Goal: Information Seeking & Learning: Learn about a topic

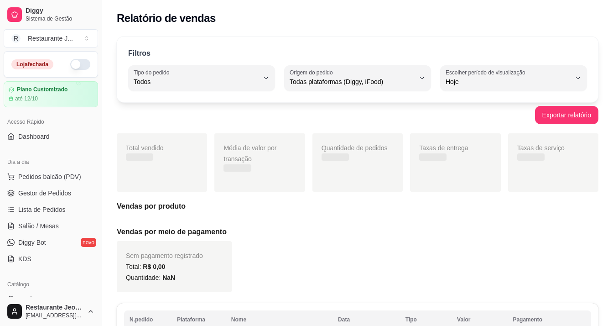
select select "ALL"
select select "0"
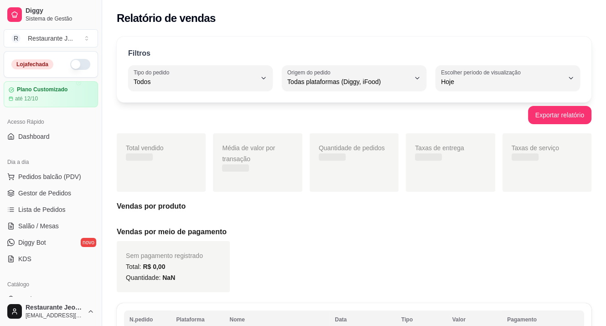
scroll to position [137, 0]
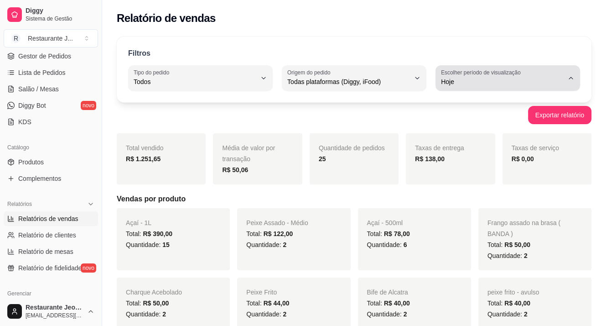
click at [458, 79] on span "Hoje" at bounding box center [502, 81] width 123 height 9
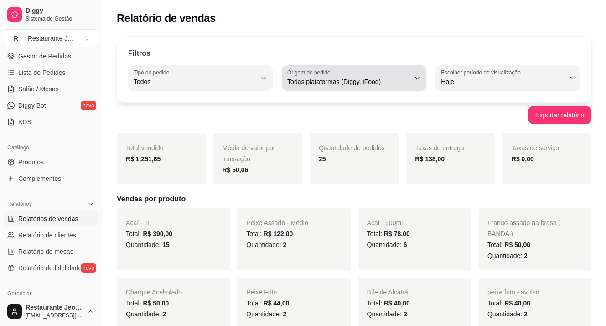
click at [360, 79] on span "Todas plataformas (Diggy, iFood)" at bounding box center [348, 81] width 123 height 9
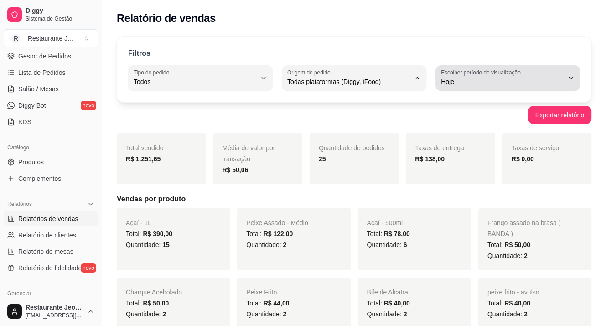
click at [442, 84] on span "Hoje" at bounding box center [502, 81] width 123 height 9
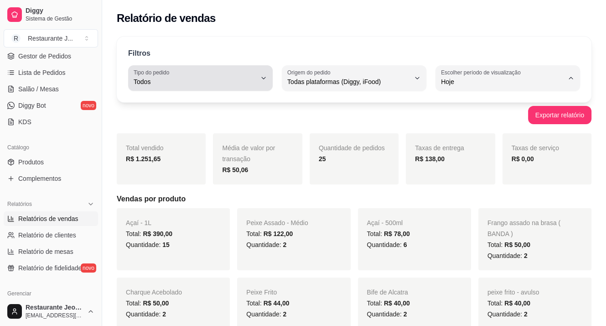
click at [170, 67] on button "Tipo do pedido Todos" at bounding box center [200, 78] width 145 height 26
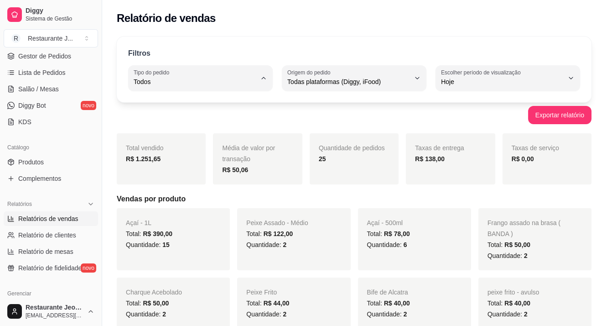
click at [176, 112] on li "Entrega" at bounding box center [201, 118] width 132 height 14
type input "DELIVERY"
select select "DELIVERY"
click at [335, 115] on div "Exportar relatório" at bounding box center [354, 115] width 475 height 18
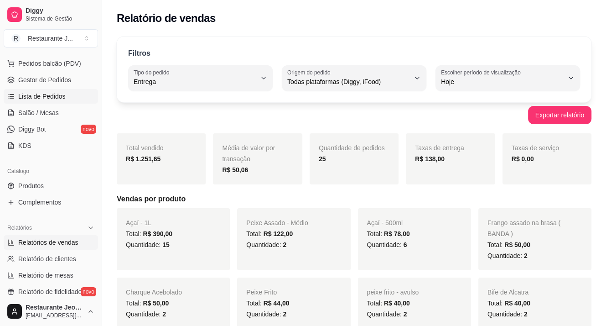
scroll to position [91, 0]
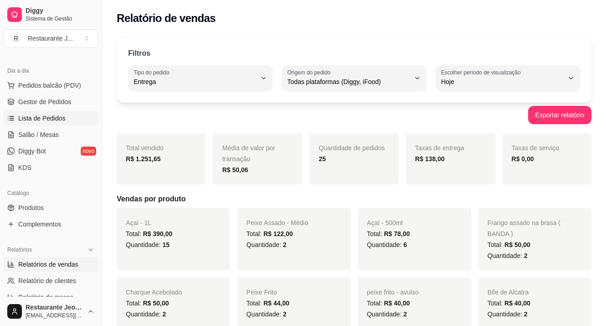
click at [45, 112] on link "Lista de Pedidos" at bounding box center [51, 118] width 94 height 15
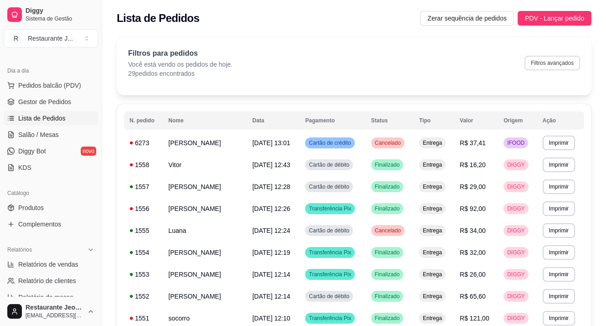
click at [551, 61] on button "Filtros avançados" at bounding box center [552, 63] width 56 height 15
select select "0"
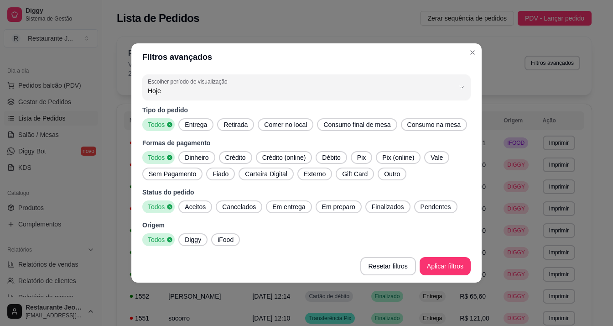
click at [160, 129] on div "Todos" at bounding box center [158, 124] width 32 height 13
click at [197, 125] on span "Entrega" at bounding box center [196, 124] width 30 height 9
click at [152, 126] on span "Todos" at bounding box center [157, 124] width 24 height 9
click at [364, 159] on span "Pix" at bounding box center [361, 157] width 16 height 9
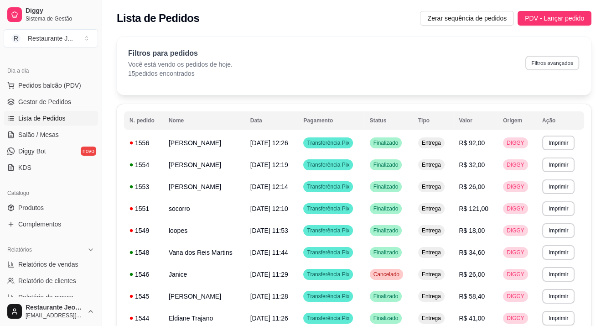
click at [560, 59] on button "Filtros avançados" at bounding box center [552, 63] width 54 height 14
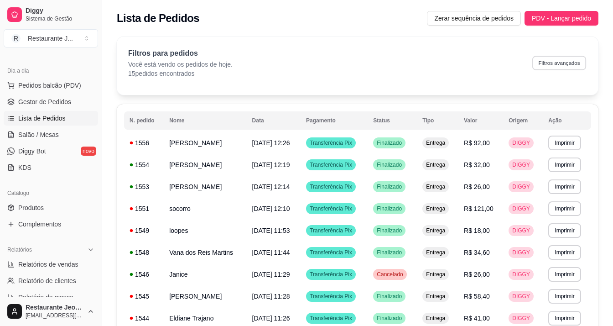
select select "0"
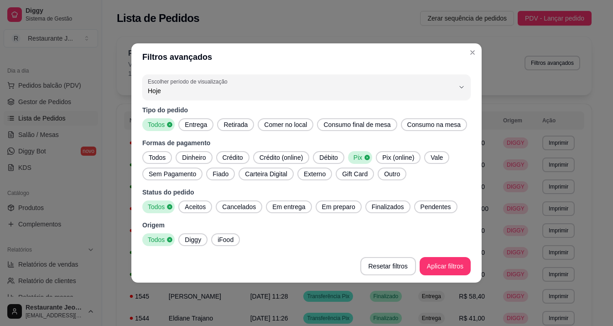
click at [190, 156] on span "Dinheiro" at bounding box center [193, 157] width 31 height 9
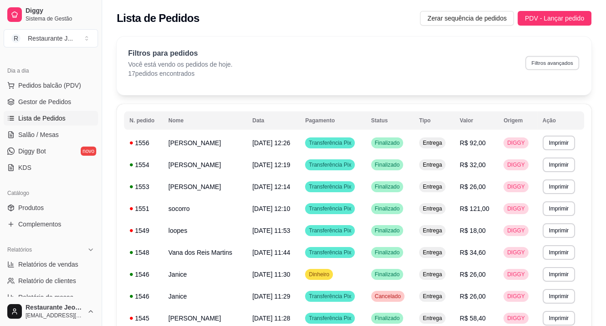
click at [567, 65] on button "Filtros avançados" at bounding box center [552, 63] width 54 height 14
select select "0"
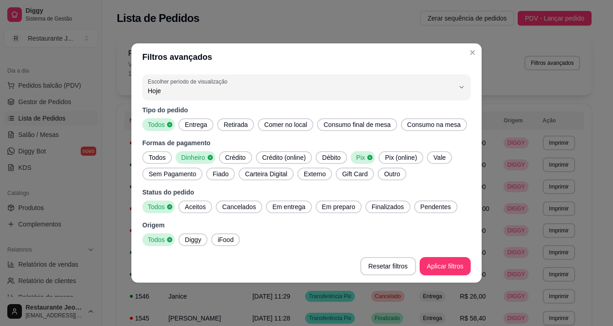
click at [366, 154] on div "Pix" at bounding box center [363, 157] width 24 height 13
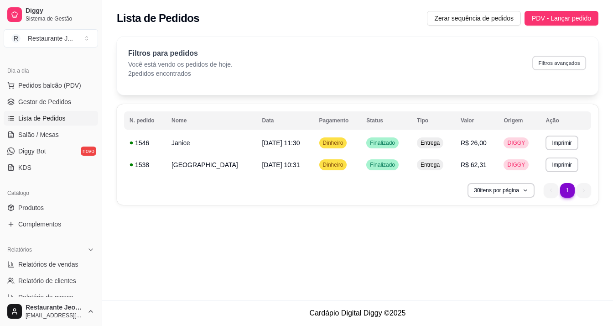
click at [544, 64] on button "Filtros avançados" at bounding box center [559, 63] width 54 height 14
select select "0"
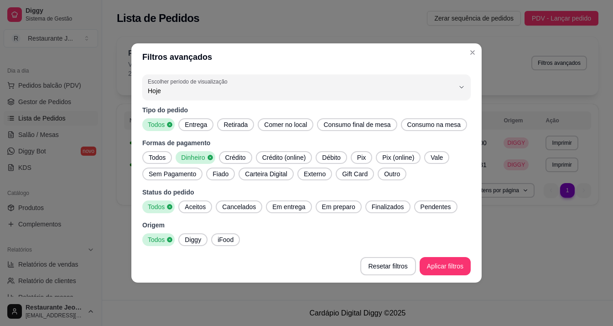
click at [210, 159] on icon at bounding box center [209, 157] width 5 height 5
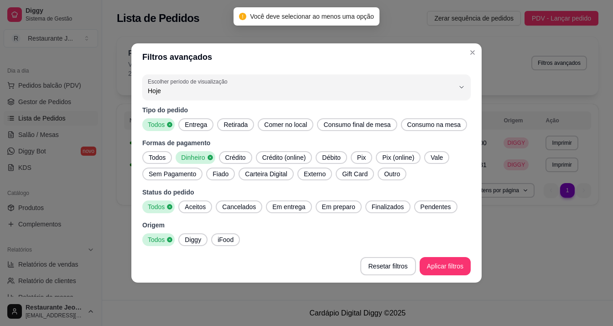
click at [206, 158] on span "Dinheiro" at bounding box center [191, 157] width 29 height 9
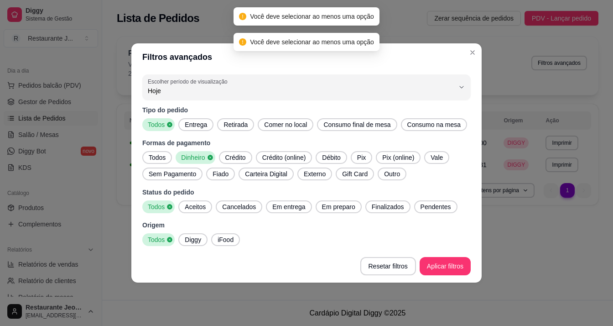
click at [228, 156] on span "Crédito" at bounding box center [236, 157] width 28 height 9
click at [201, 158] on span "Dinheiro" at bounding box center [191, 157] width 29 height 9
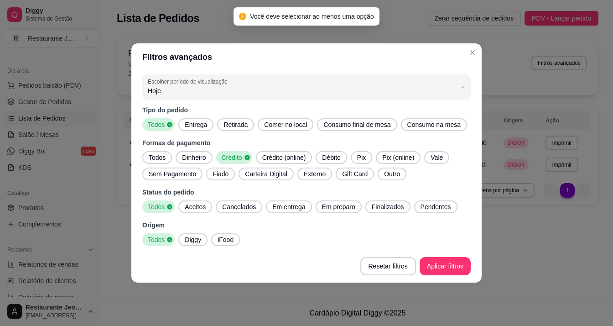
click at [328, 159] on span "Débito" at bounding box center [331, 157] width 26 height 9
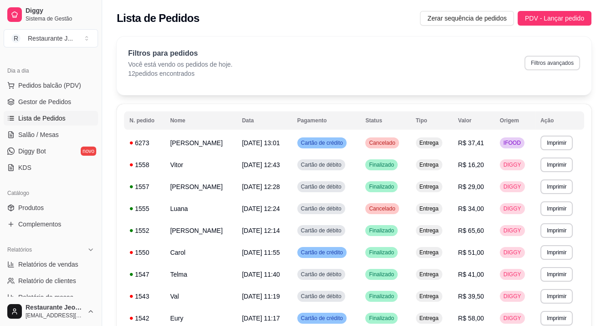
click at [543, 67] on button "Filtros avançados" at bounding box center [552, 63] width 56 height 15
select select "0"
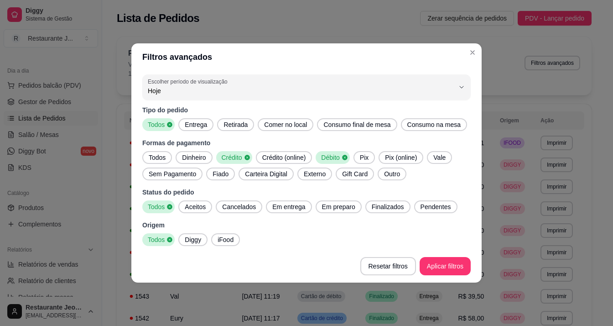
click at [361, 159] on span "Pix" at bounding box center [364, 157] width 16 height 9
click at [339, 159] on span "Débito" at bounding box center [329, 157] width 24 height 9
click at [244, 159] on icon at bounding box center [247, 157] width 6 height 6
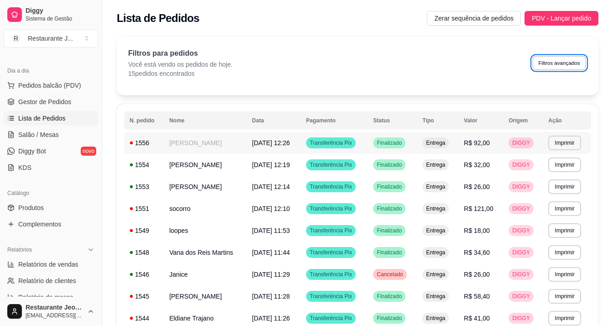
select select "0"
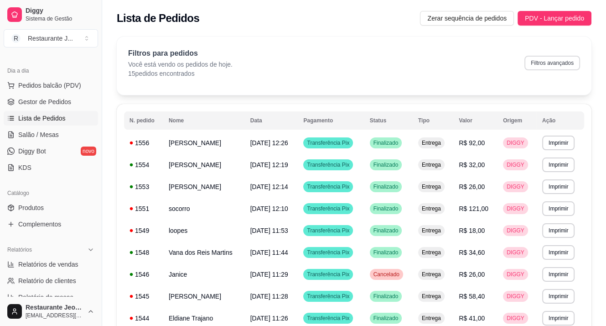
click at [570, 57] on button "Filtros avançados" at bounding box center [552, 63] width 56 height 15
select select "0"
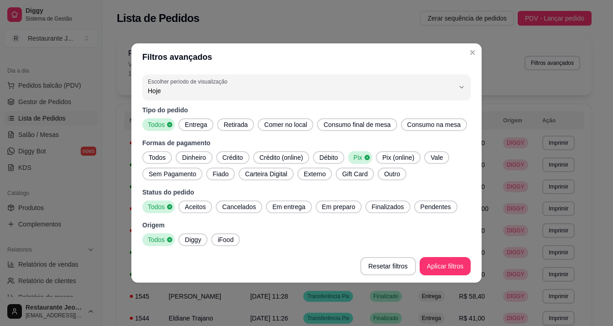
click at [199, 158] on span "Dinheiro" at bounding box center [193, 157] width 31 height 9
click at [163, 129] on span "Todos" at bounding box center [155, 124] width 22 height 9
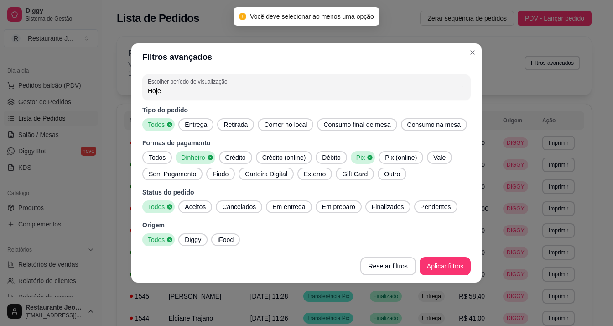
click at [363, 157] on span "Pix" at bounding box center [359, 157] width 14 height 9
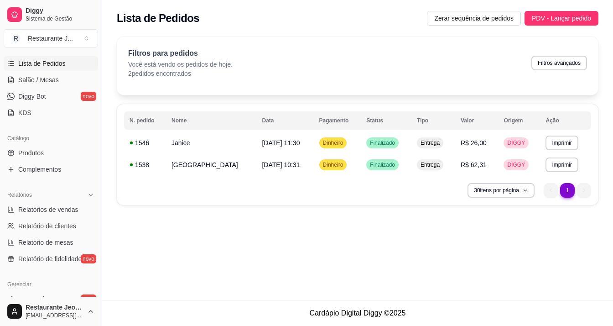
scroll to position [182, 0]
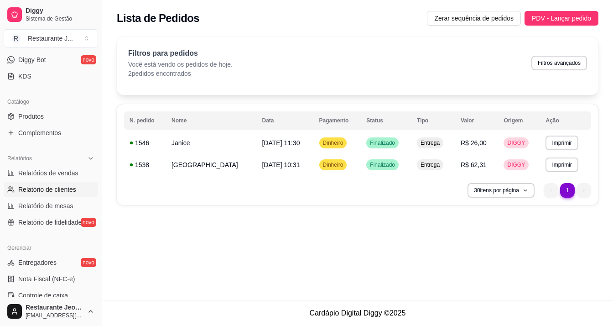
click at [75, 189] on link "Relatório de clientes" at bounding box center [51, 189] width 94 height 15
select select "30"
select select "HIGHEST_TOTAL_SPENT_WITH_ORDERS"
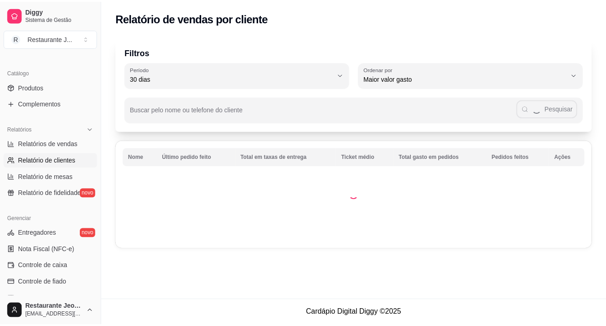
scroll to position [228, 0]
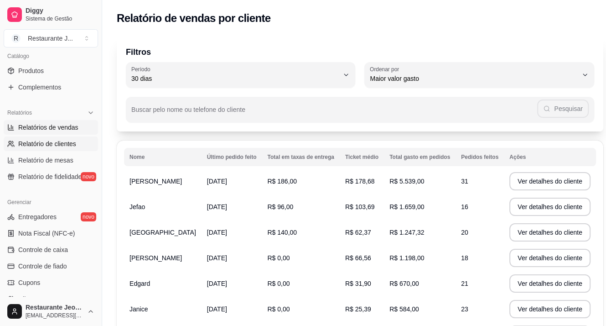
click at [44, 130] on span "Relatórios de vendas" at bounding box center [48, 127] width 60 height 9
select select "ALL"
select select "0"
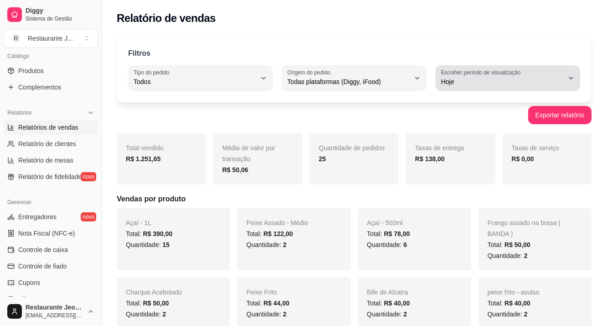
click at [464, 83] on span "Hoje" at bounding box center [502, 81] width 123 height 9
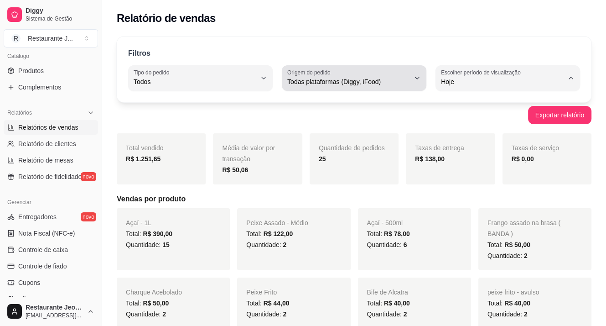
click at [343, 72] on div "Todas plataformas (Diggy, iFood)" at bounding box center [348, 78] width 123 height 18
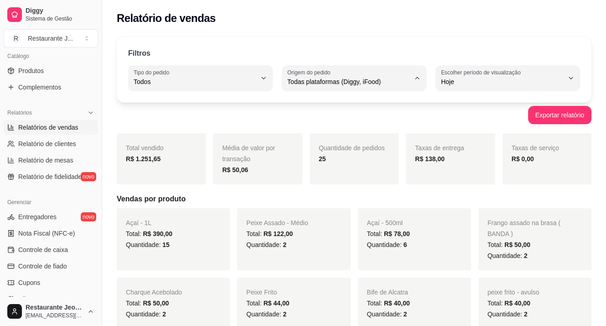
click at [324, 121] on span "Diggy" at bounding box center [350, 118] width 116 height 9
type input "DIGGY"
select select "DIGGY"
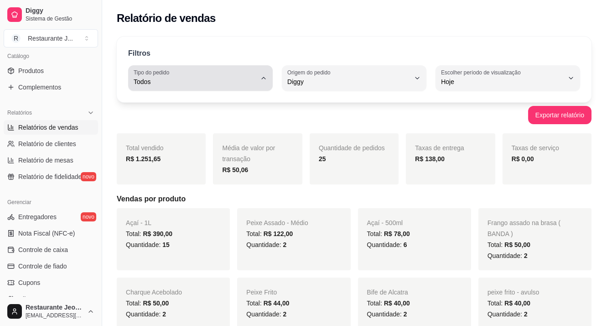
click at [192, 88] on button "Tipo do pedido Todos" at bounding box center [200, 78] width 145 height 26
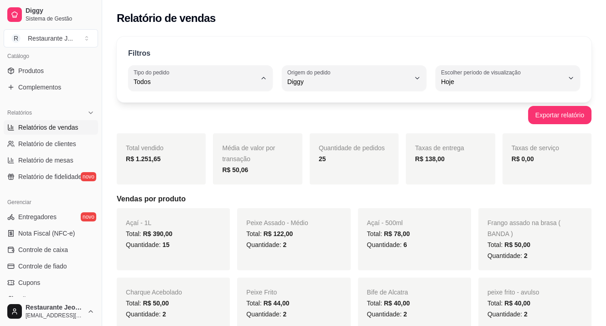
click at [194, 122] on span "Entrega" at bounding box center [196, 118] width 116 height 9
type input "DELIVERY"
select select "DELIVERY"
